Goal: Register for event/course

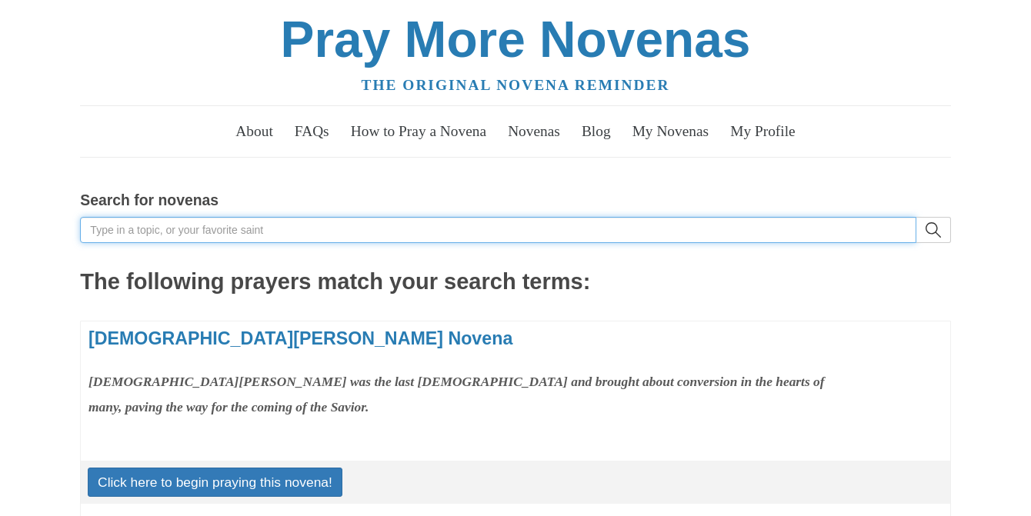
click at [119, 230] on input "Search for novenas" at bounding box center [498, 230] width 836 height 26
type input "st joseph"
click at [917, 217] on button "search" at bounding box center [934, 230] width 35 height 26
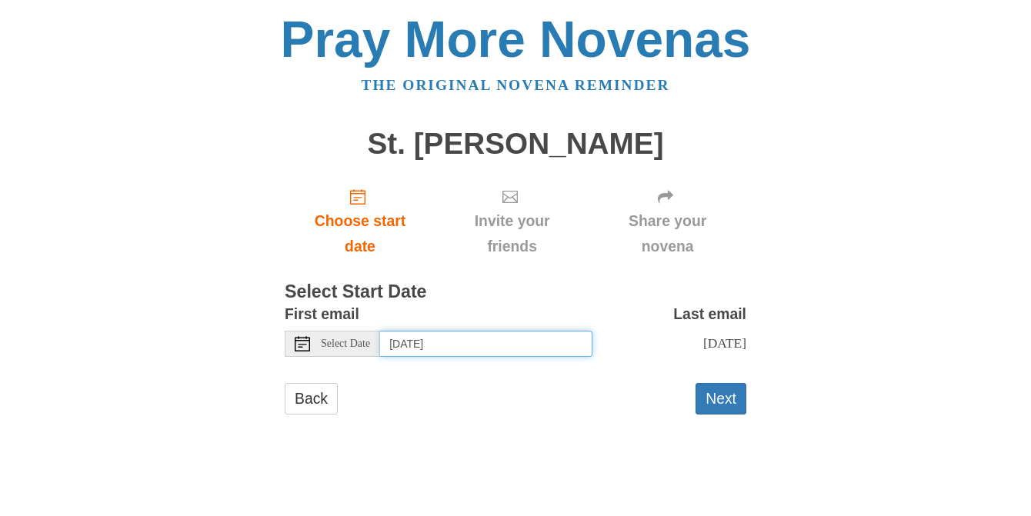
click at [448, 346] on input "[DATE]" at bounding box center [486, 344] width 212 height 26
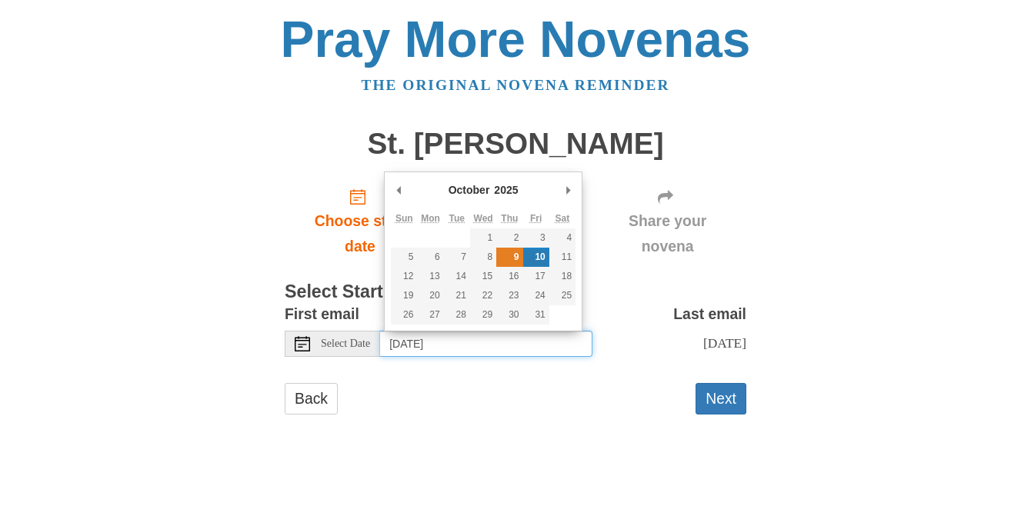
type input "[DATE]"
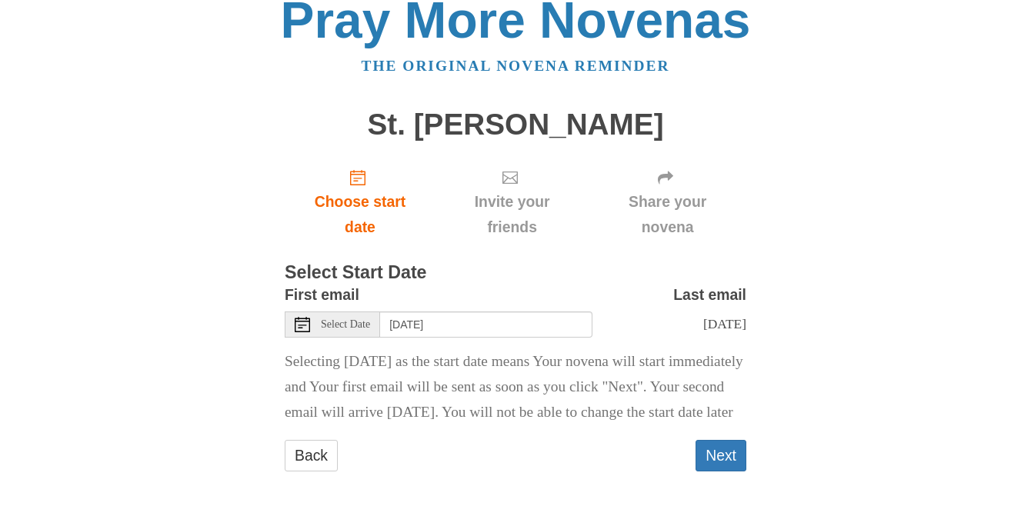
scroll to position [45, 0]
click at [716, 459] on button "Next" at bounding box center [721, 456] width 51 height 32
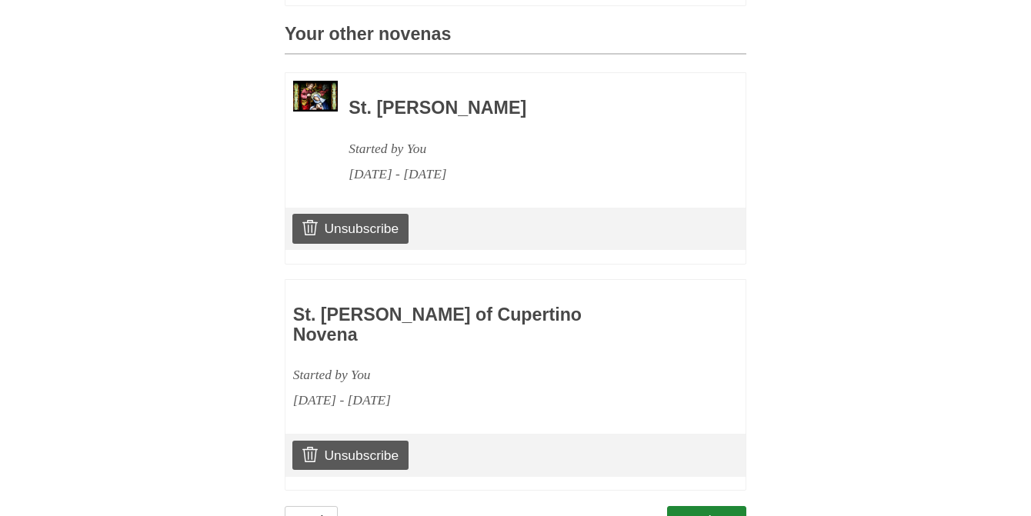
scroll to position [710, 0]
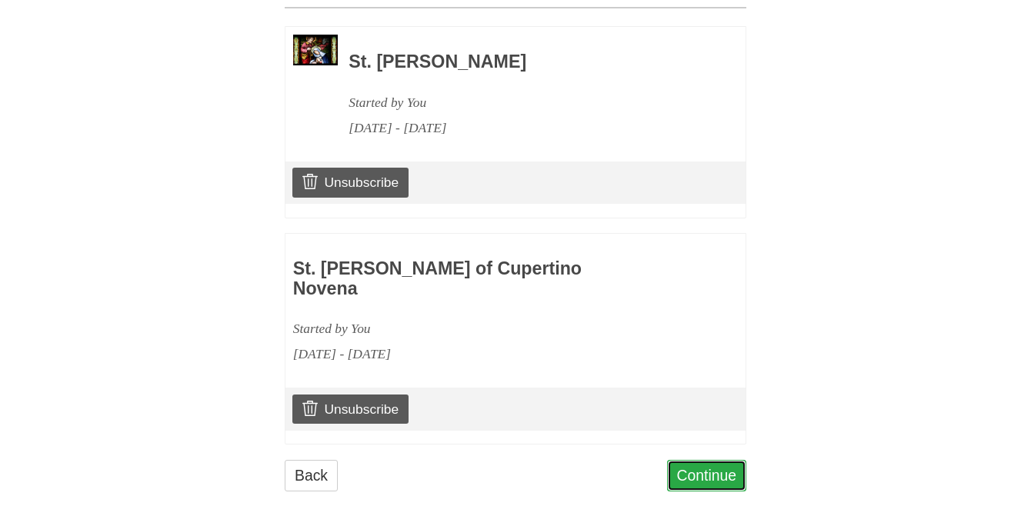
click at [714, 460] on link "Continue" at bounding box center [707, 476] width 80 height 32
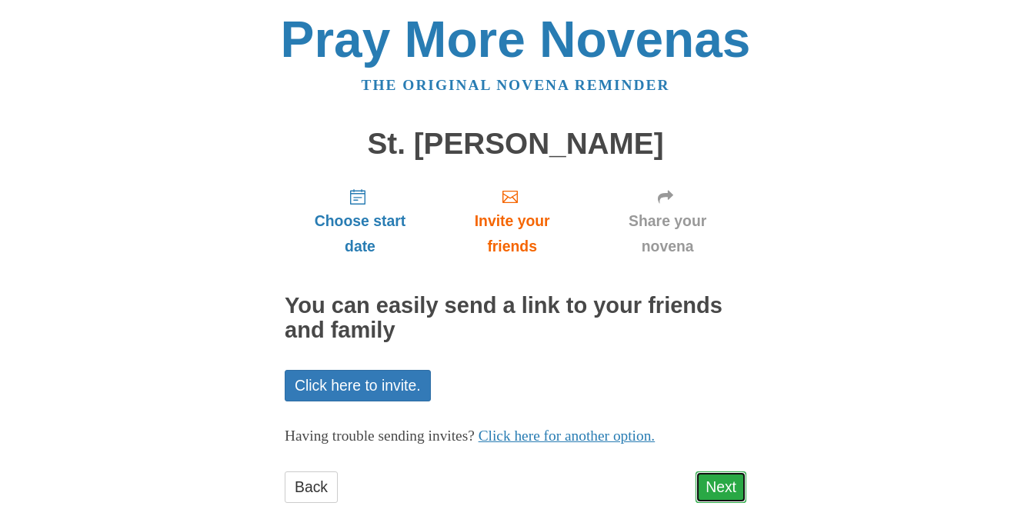
click at [716, 493] on link "Next" at bounding box center [721, 488] width 51 height 32
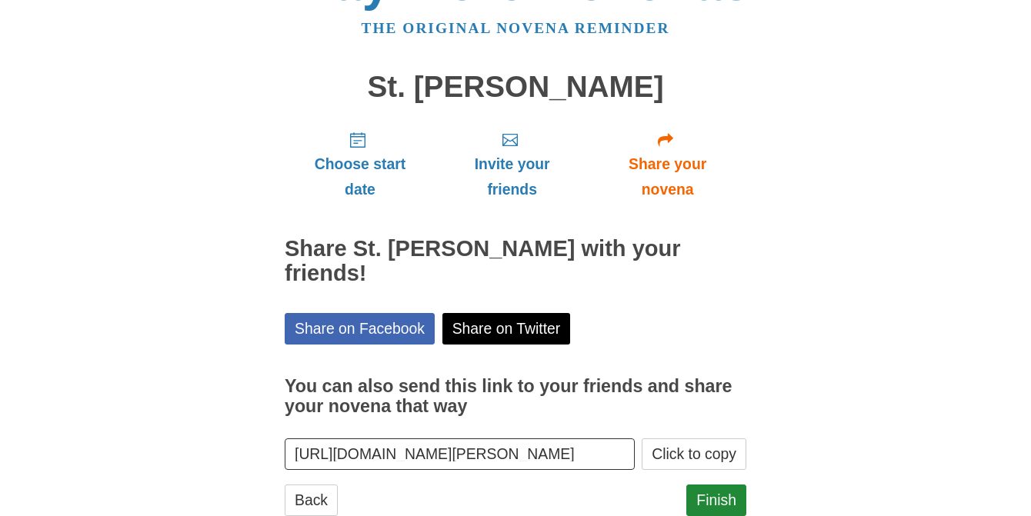
scroll to position [77, 0]
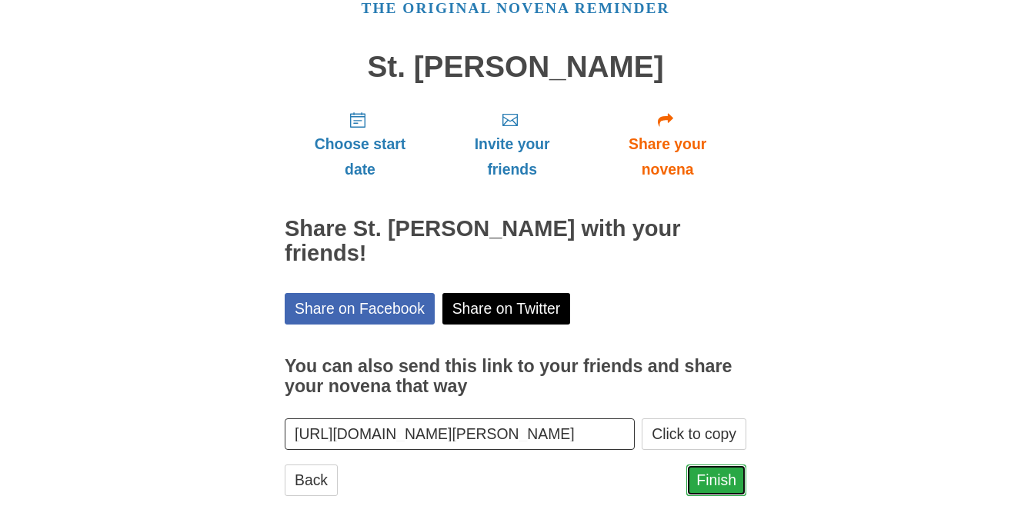
click at [716, 465] on link "Finish" at bounding box center [716, 481] width 60 height 32
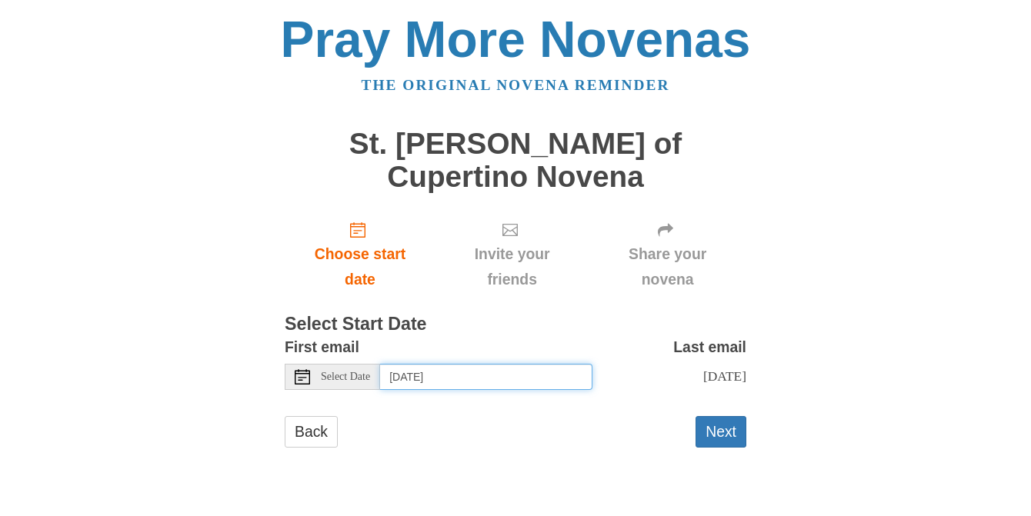
click at [517, 364] on input "[DATE]" at bounding box center [486, 377] width 212 height 26
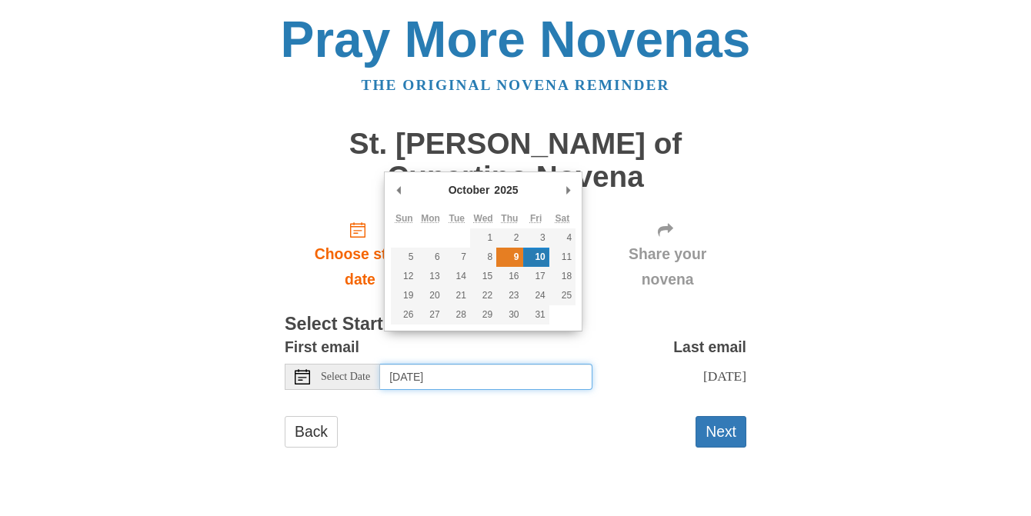
type input "[DATE]"
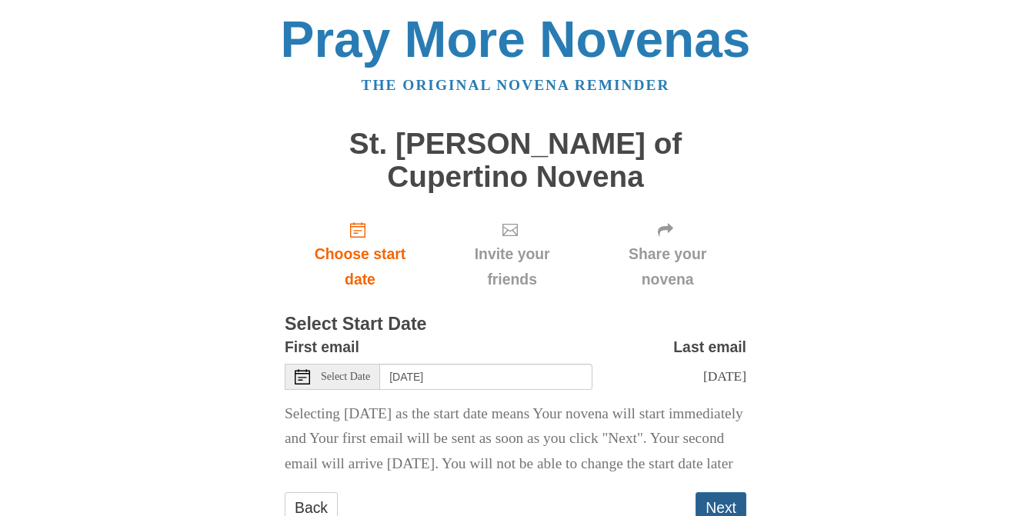
click at [715, 496] on button "Next" at bounding box center [721, 509] width 51 height 32
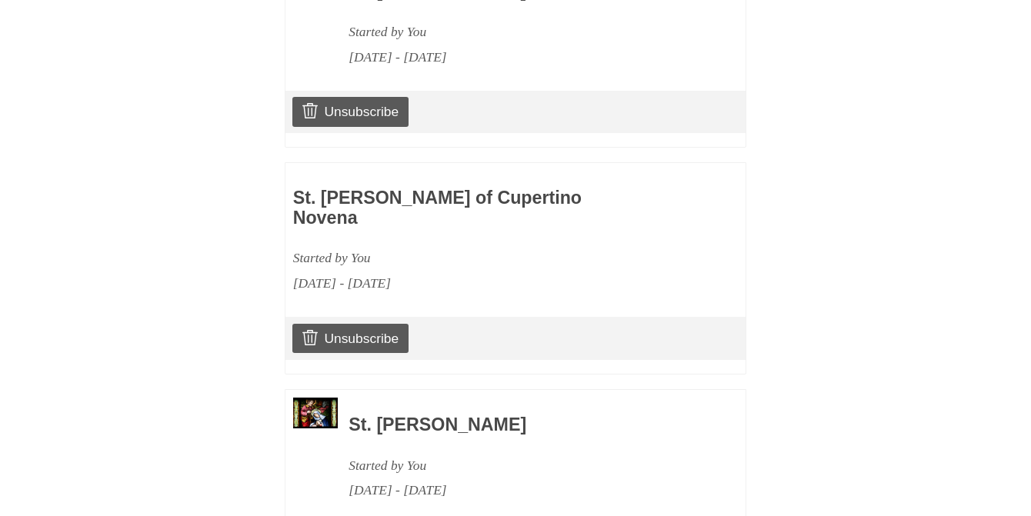
scroll to position [917, 0]
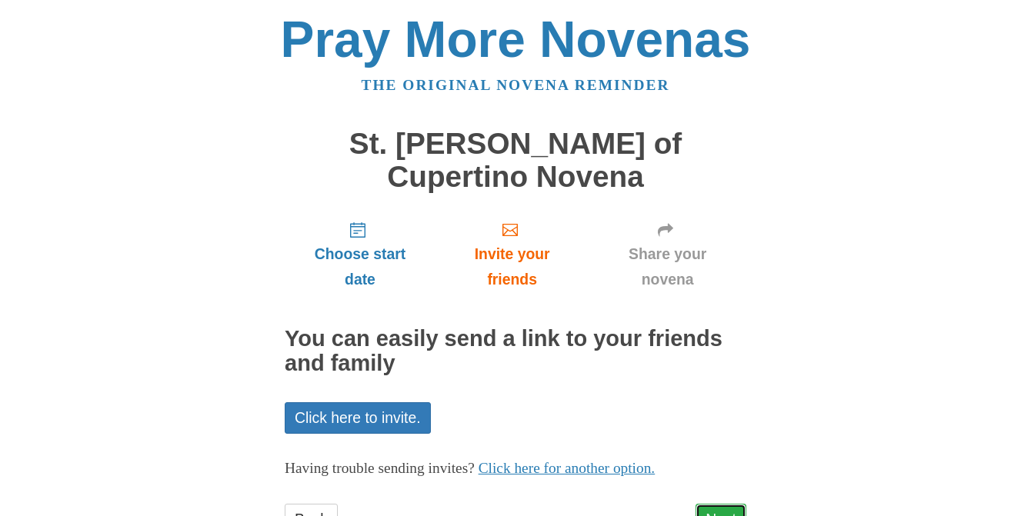
click at [719, 504] on link "Next" at bounding box center [721, 520] width 51 height 32
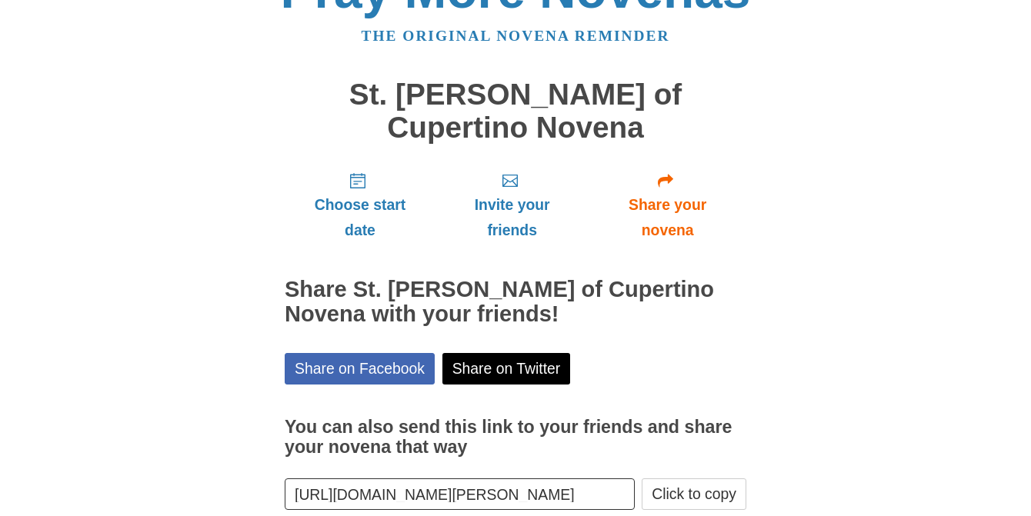
scroll to position [102, 0]
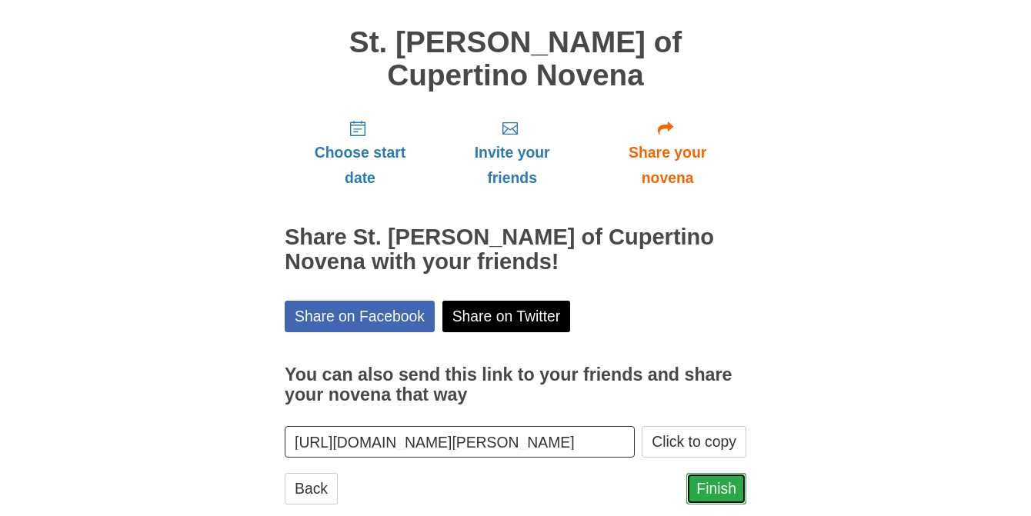
click at [714, 473] on link "Finish" at bounding box center [716, 489] width 60 height 32
